Goal: Task Accomplishment & Management: Complete application form

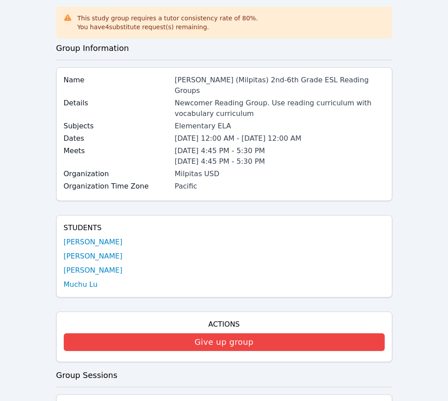
scroll to position [43, 0]
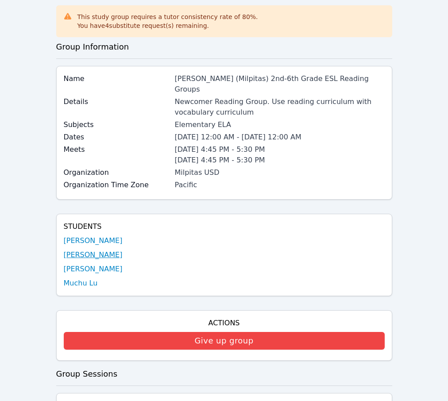
click at [66, 260] on link "[PERSON_NAME]" at bounding box center [93, 255] width 59 height 11
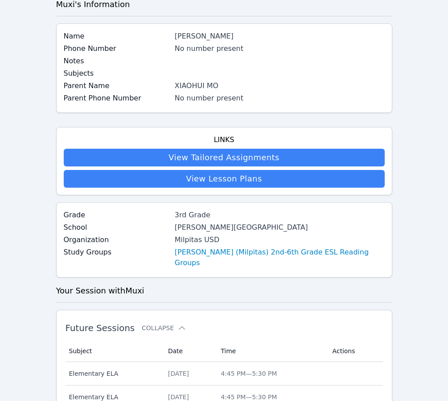
scroll to position [42, 0]
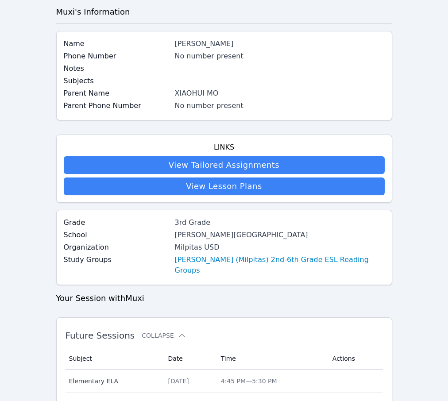
scroll to position [43, 0]
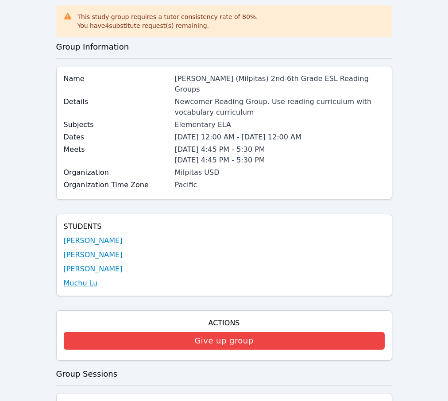
click at [81, 289] on link "Muchu Lu" at bounding box center [81, 283] width 34 height 11
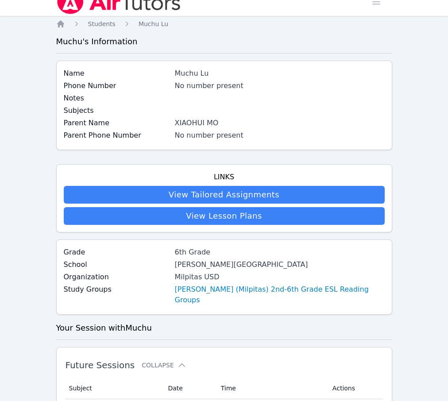
scroll to position [14, 0]
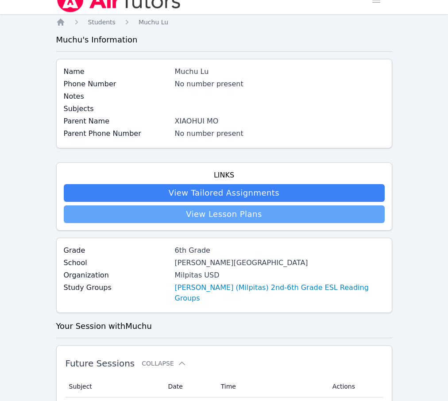
click at [274, 223] on link "View Lesson Plans" at bounding box center [224, 214] width 321 height 18
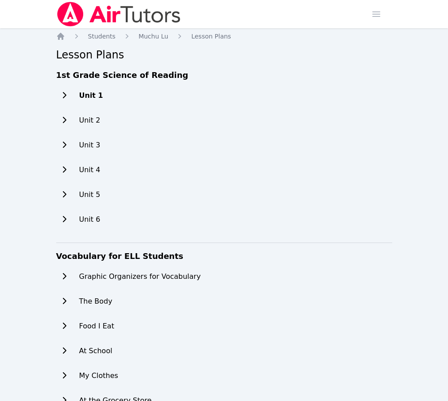
click at [85, 101] on h2 "Unit 1" at bounding box center [91, 95] width 24 height 11
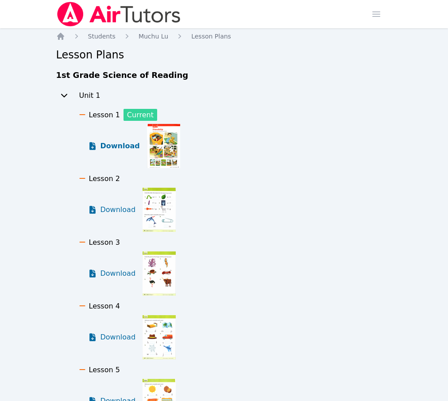
click at [125, 151] on span "Download" at bounding box center [120, 146] width 39 height 11
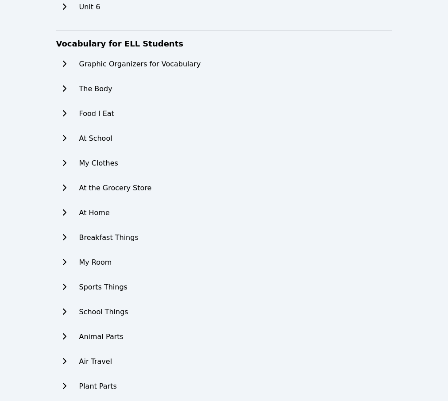
scroll to position [660, 0]
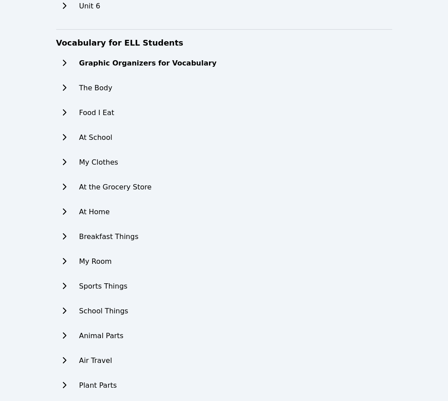
click at [173, 69] on h2 "Graphic Organizers for Vocabulary" at bounding box center [148, 63] width 138 height 11
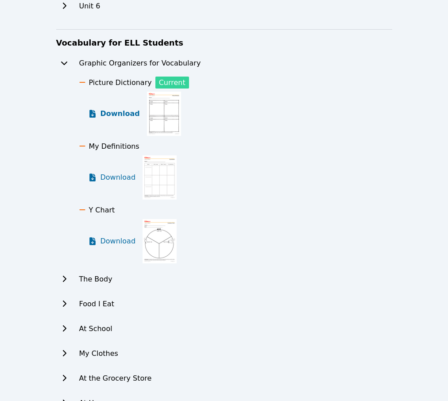
click at [117, 119] on span "Download" at bounding box center [120, 113] width 39 height 11
click at [106, 183] on span "Download" at bounding box center [120, 177] width 39 height 11
click at [111, 247] on span "Download" at bounding box center [120, 241] width 39 height 11
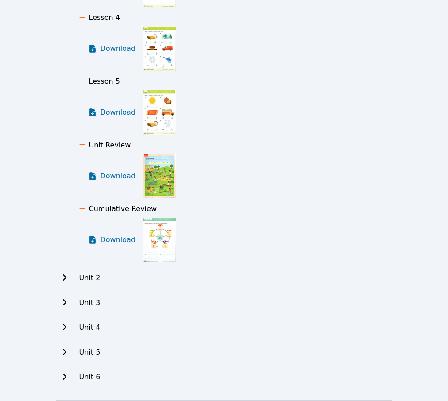
scroll to position [0, 0]
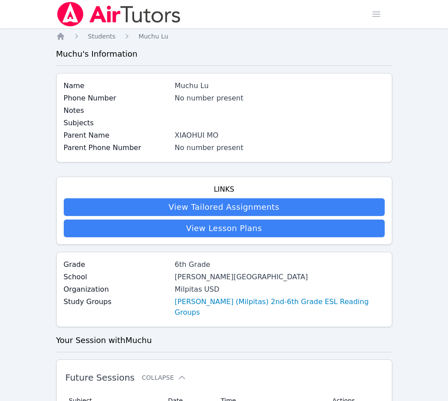
scroll to position [14, 0]
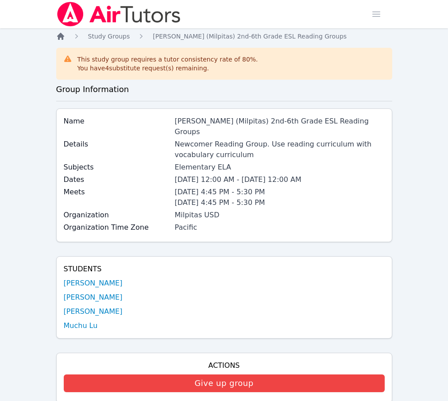
click at [61, 40] on icon "Breadcrumb" at bounding box center [60, 36] width 9 height 9
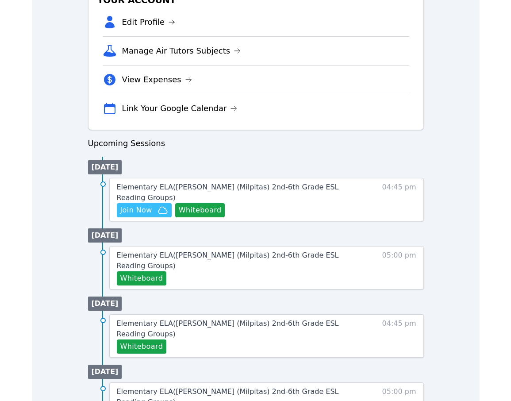
scroll to position [306, 0]
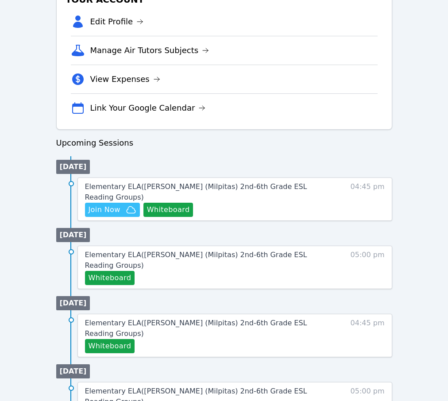
click at [419, 70] on div "Home Sessions Study Groups Students Messages Open user menu Michelle Foster Ope…" at bounding box center [224, 261] width 448 height 1134
click at [120, 215] on span "Join Now" at bounding box center [105, 210] width 32 height 11
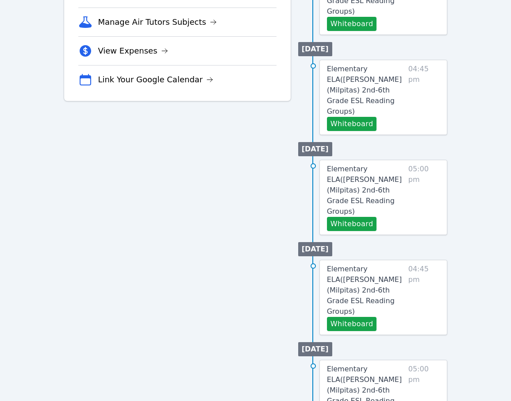
scroll to position [0, 0]
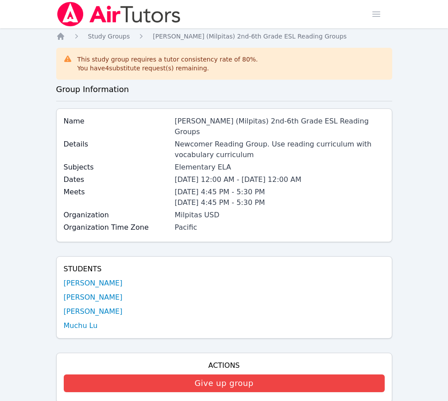
click at [124, 35] on span "Study Groups" at bounding box center [109, 36] width 42 height 7
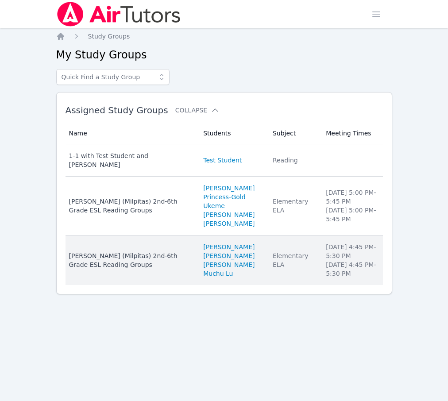
click at [102, 285] on td "Name Pomeroy (Milpitas) 2nd-6th Grade ESL Reading Groups" at bounding box center [132, 261] width 133 height 50
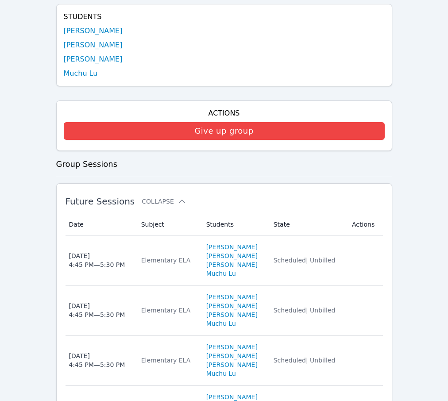
scroll to position [255, 0]
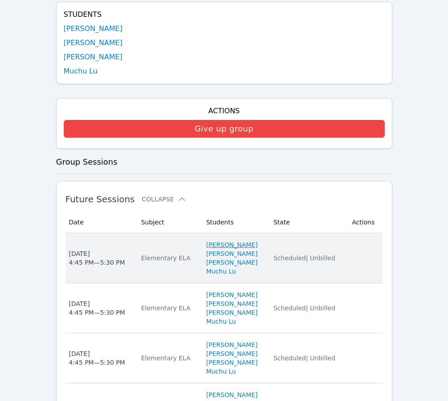
click at [210, 249] on link "[PERSON_NAME]" at bounding box center [231, 244] width 51 height 9
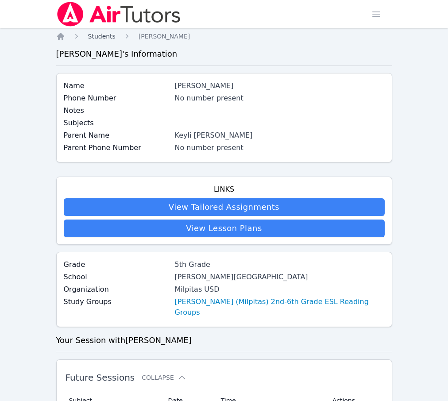
click at [104, 40] on span "Students" at bounding box center [101, 36] width 27 height 7
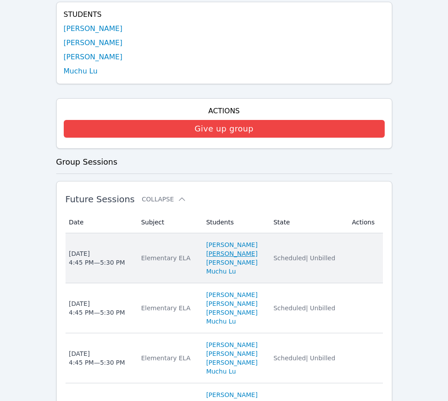
click at [228, 258] on link "[PERSON_NAME]" at bounding box center [231, 253] width 51 height 9
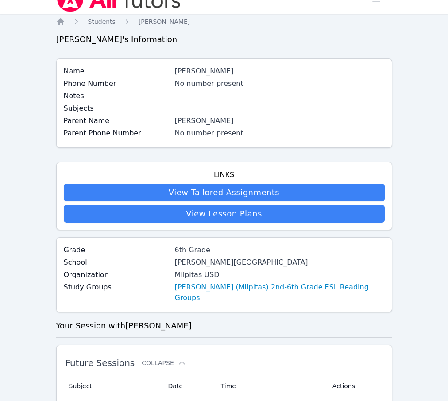
scroll to position [14, 0]
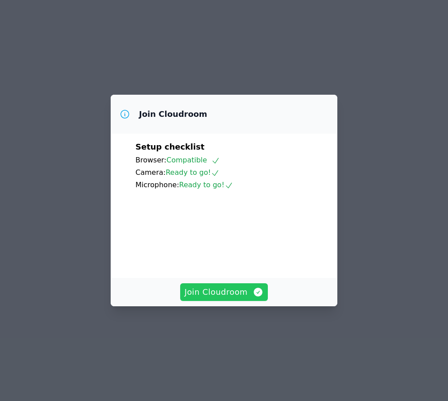
click at [220, 298] on span "Join Cloudroom" at bounding box center [224, 292] width 79 height 12
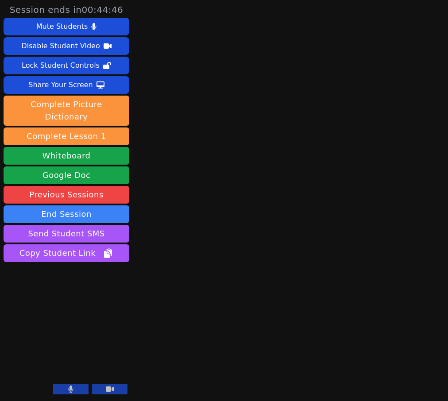
click at [383, 250] on div "Session ends in 00:44:46 Mute Students Disable Student Video Lock Student Contr…" at bounding box center [224, 200] width 448 height 401
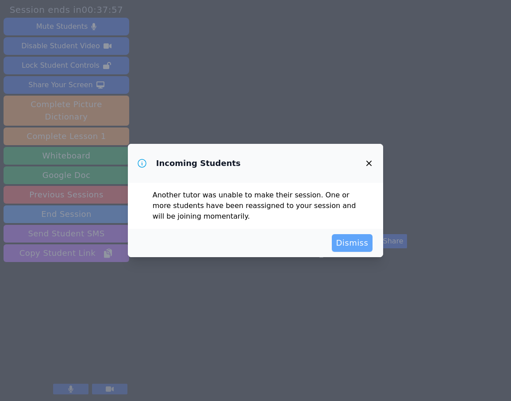
click at [356, 257] on div "Dismiss" at bounding box center [256, 243] width 256 height 28
click at [356, 248] on span "Dismiss" at bounding box center [352, 243] width 32 height 12
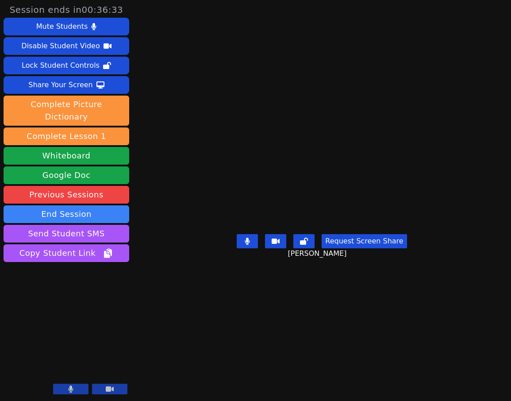
click at [232, 349] on main "Roldan Juarez Hernandez Request Screen Share Roldan Juarez Hernandez" at bounding box center [322, 200] width 240 height 401
click at [394, 340] on main "Roldan Juarez Hernandez Request Screen Share Roldan Juarez Hernandez" at bounding box center [322, 200] width 240 height 401
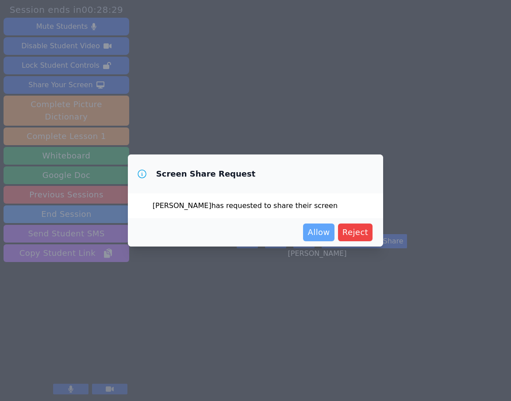
click at [314, 239] on span "Allow" at bounding box center [319, 232] width 22 height 12
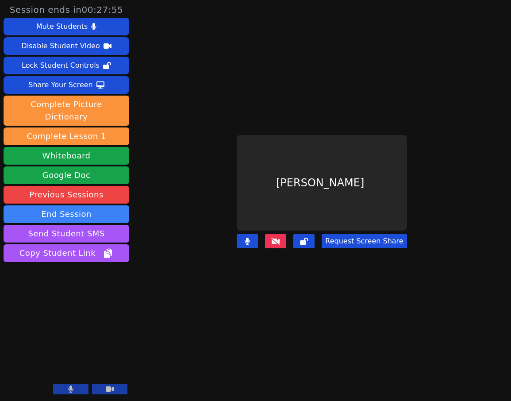
click at [271, 322] on main "Roldan Juarez Hernandez Request Screen Share" at bounding box center [322, 200] width 240 height 401
click at [280, 242] on icon at bounding box center [275, 241] width 9 height 7
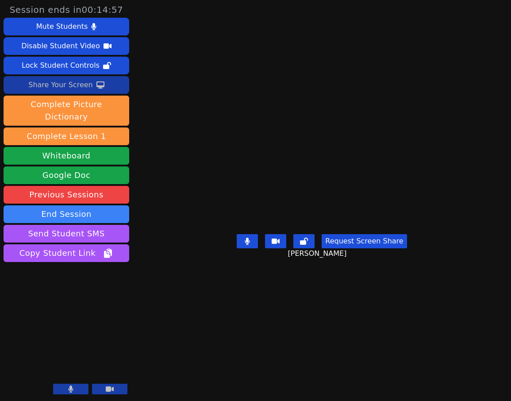
click at [47, 90] on div "Share Your Screen" at bounding box center [60, 85] width 65 height 14
click at [410, 49] on main "Roldan Juarez Hernandez Request Screen Share Roldan Juarez Hernandez" at bounding box center [322, 200] width 240 height 401
click at [67, 152] on button "Whiteboard" at bounding box center [67, 156] width 126 height 18
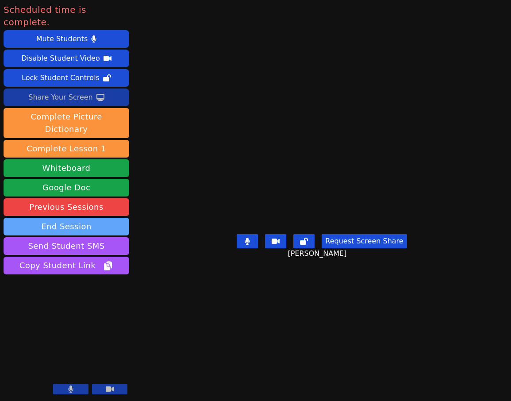
click at [73, 218] on button "End Session" at bounding box center [67, 227] width 126 height 18
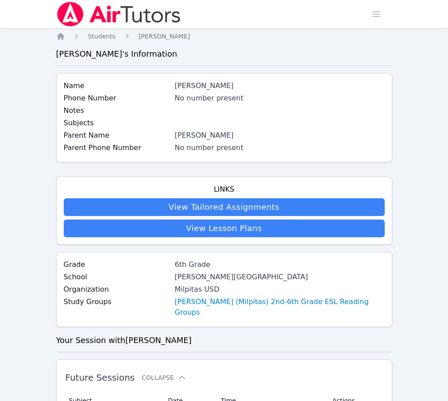
scroll to position [14, 0]
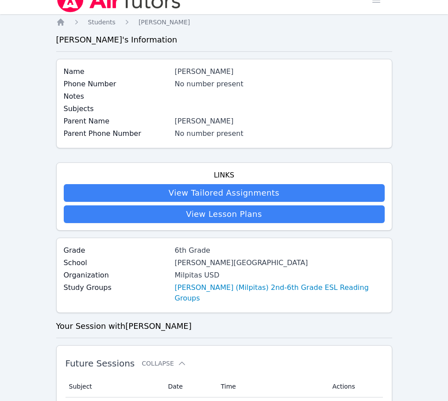
click at [433, 59] on div "Home Sessions Study Groups Students Messages Open user menu [PERSON_NAME] Open …" at bounding box center [224, 383] width 448 height 795
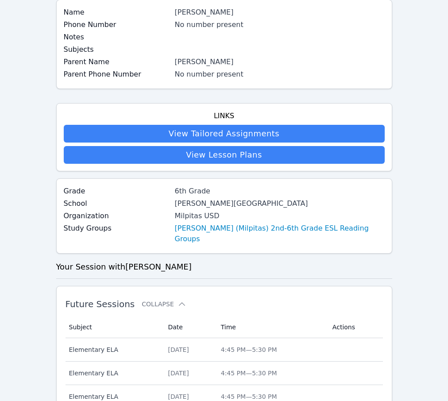
scroll to position [0, 0]
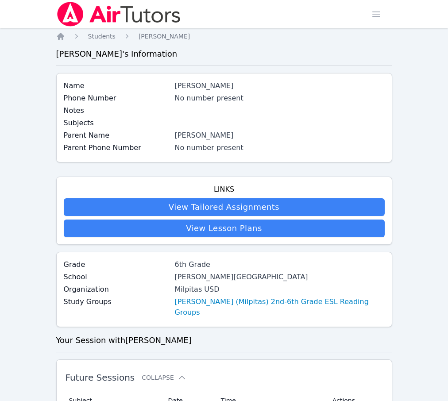
click at [66, 39] on ol "Home Students [PERSON_NAME]" at bounding box center [123, 36] width 134 height 9
click at [61, 39] on icon "Breadcrumb" at bounding box center [60, 36] width 7 height 7
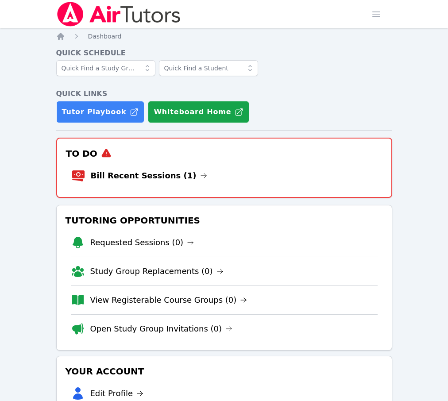
click at [262, 175] on li "Bill Recent Sessions (1)" at bounding box center [224, 176] width 306 height 28
click at [200, 179] on icon at bounding box center [203, 175] width 7 height 7
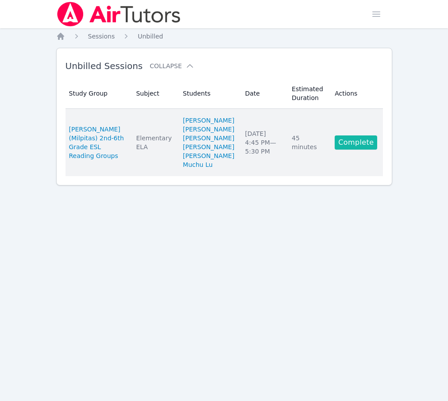
click at [347, 150] on link "Complete" at bounding box center [356, 142] width 43 height 14
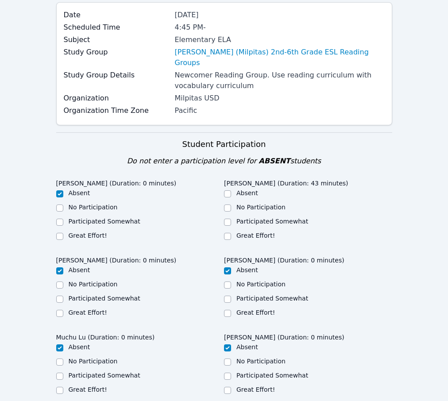
scroll to position [102, 0]
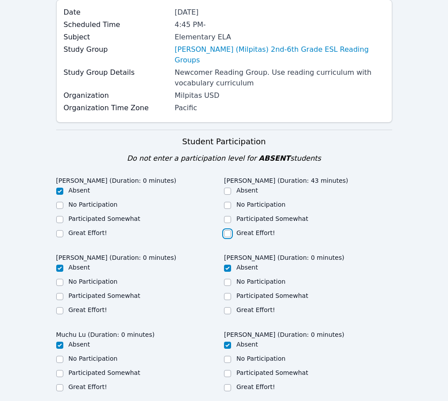
click at [230, 237] on input "Great Effort!" at bounding box center [227, 233] width 7 height 7
checkbox input "true"
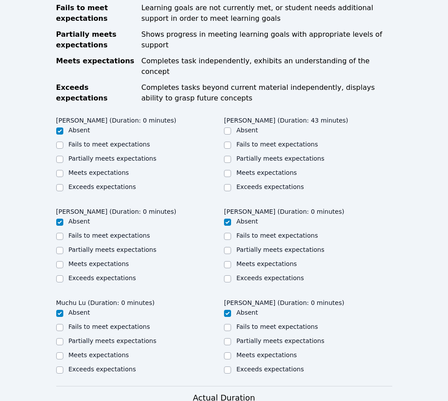
scroll to position [539, 0]
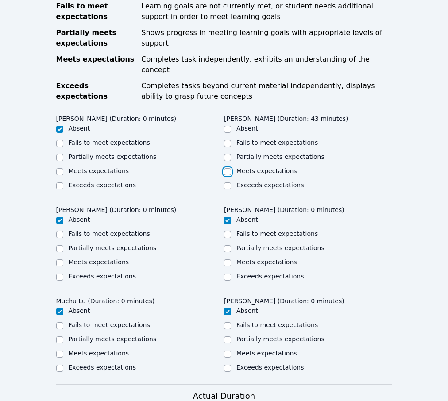
click at [228, 175] on input "Meets expectations" at bounding box center [227, 171] width 7 height 7
checkbox input "true"
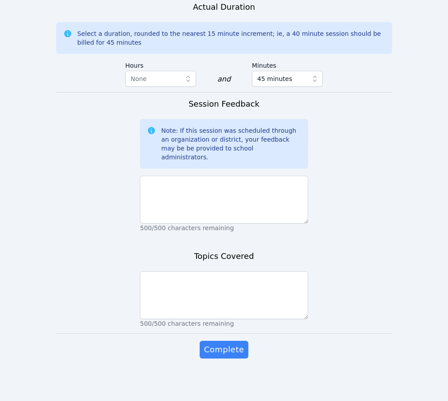
scroll to position [978, 0]
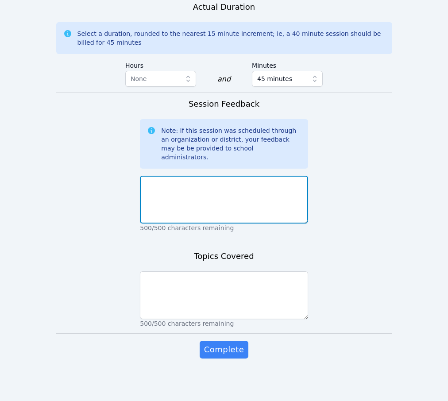
click at [207, 186] on textarea at bounding box center [224, 200] width 168 height 48
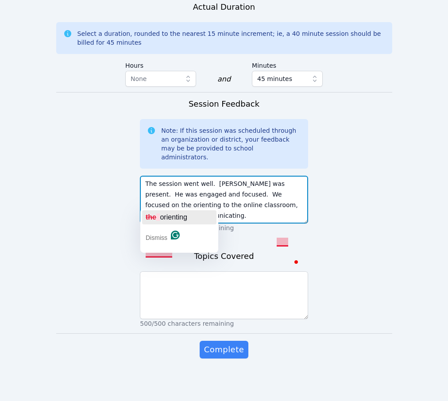
click at [172, 221] on span "orienting" at bounding box center [173, 217] width 27 height 8
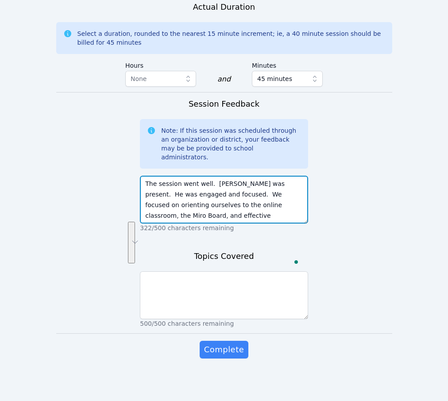
drag, startPoint x: 145, startPoint y: 178, endPoint x: 281, endPoint y: 213, distance: 140.6
click at [281, 213] on textarea "The session went well. Roldan was present. He was engaged and focused. We focus…" at bounding box center [224, 200] width 168 height 48
type textarea "The session went well. Roldan was present. He was engaged and focused. We focus…"
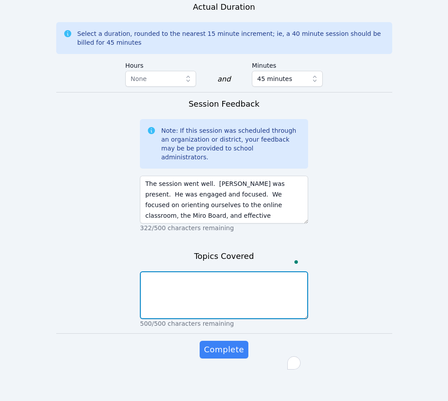
click at [156, 284] on textarea "To enrich screen reader interactions, please activate Accessibility in Grammarl…" at bounding box center [224, 295] width 168 height 48
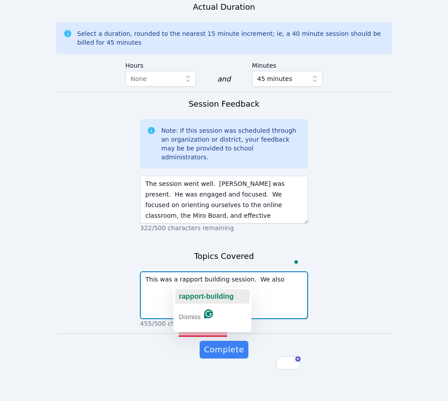
click at [201, 297] on span "rapport-building" at bounding box center [206, 297] width 55 height 8
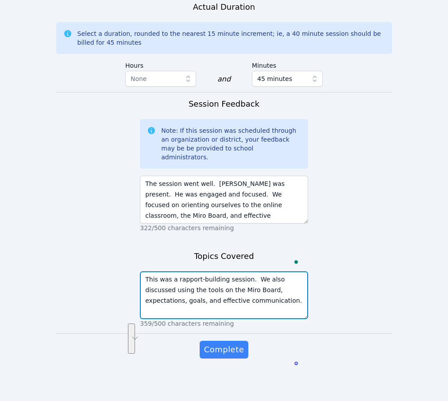
drag, startPoint x: 145, startPoint y: 281, endPoint x: 308, endPoint y: 305, distance: 164.8
type textarea "This was a rapport-building session. We also discussed using the tools on the M…"
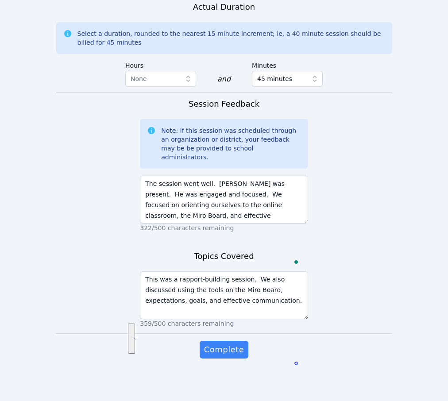
click at [228, 356] on span "Complete" at bounding box center [224, 350] width 40 height 12
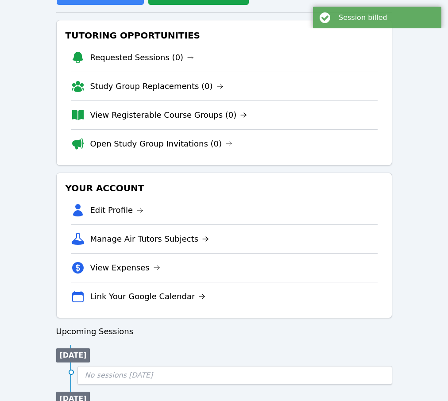
scroll to position [124, 0]
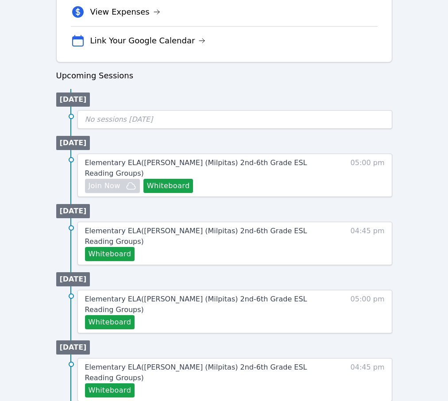
scroll to position [375, 0]
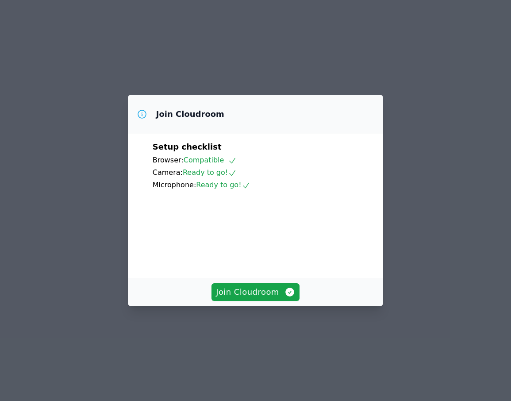
click at [426, 58] on div "Join Cloudroom Setup checklist Browser: Compatible Camera: Ready to go! Microph…" at bounding box center [255, 200] width 511 height 401
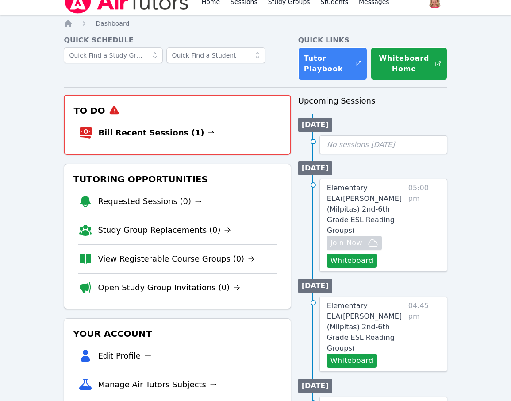
scroll to position [14, 0]
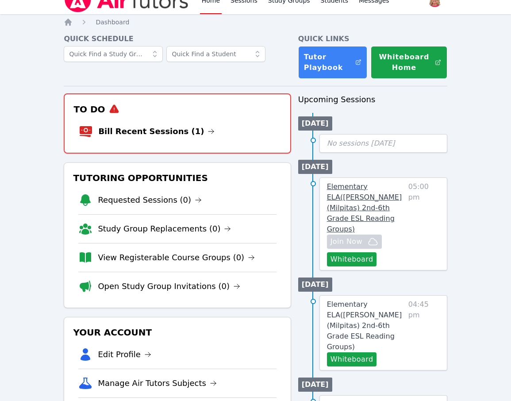
click at [339, 217] on link "Elementary ELA ( [PERSON_NAME] (Milpitas) 2nd-6th Grade ESL Reading Groups )" at bounding box center [366, 208] width 78 height 53
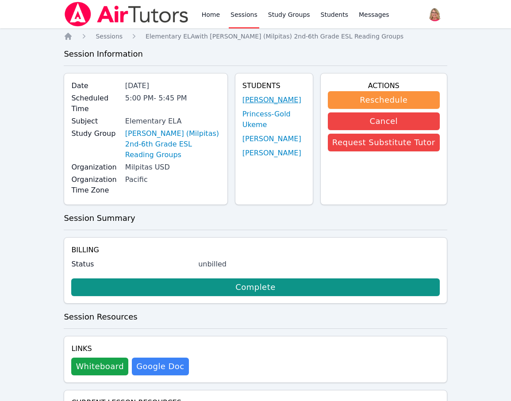
click at [252, 103] on link "[PERSON_NAME]" at bounding box center [272, 100] width 59 height 11
click at [259, 122] on link "Princess-Gold Ukeme" at bounding box center [274, 119] width 63 height 21
click at [257, 144] on link "[PERSON_NAME]" at bounding box center [272, 139] width 59 height 11
click at [257, 159] on link "[PERSON_NAME]" at bounding box center [272, 153] width 59 height 11
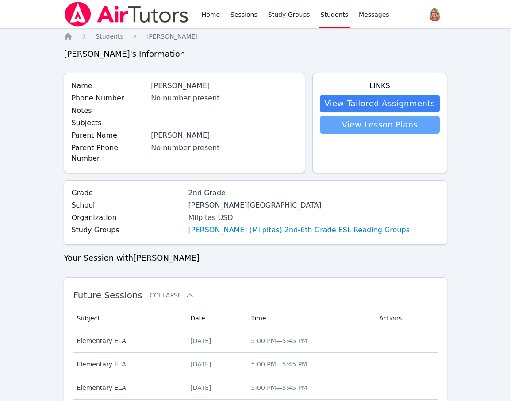
click at [391, 132] on link "View Lesson Plans" at bounding box center [380, 125] width 120 height 18
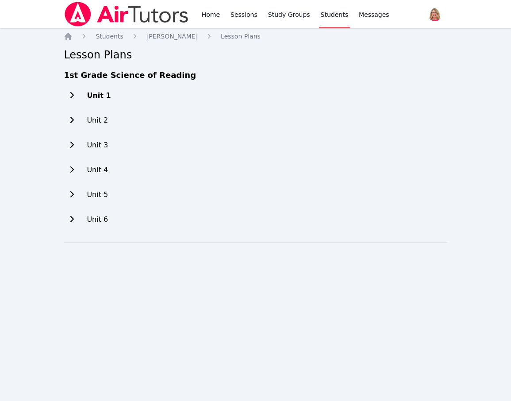
click at [96, 101] on h2 "Unit 1" at bounding box center [99, 95] width 24 height 11
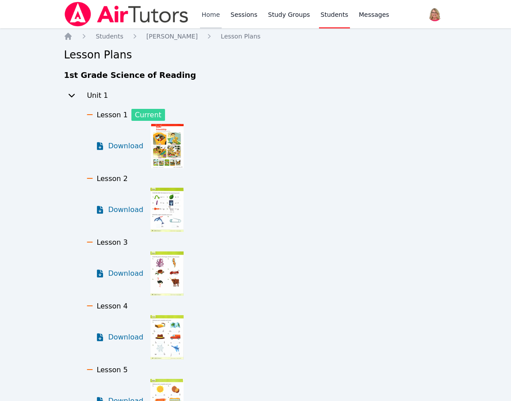
click at [222, 13] on link "Home" at bounding box center [211, 14] width 22 height 28
